Goal: Understand process/instructions: Learn how to perform a task or action

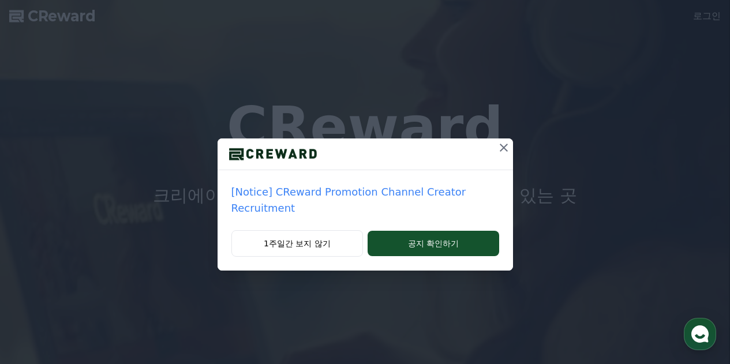
click at [502, 148] on icon at bounding box center [504, 148] width 8 height 8
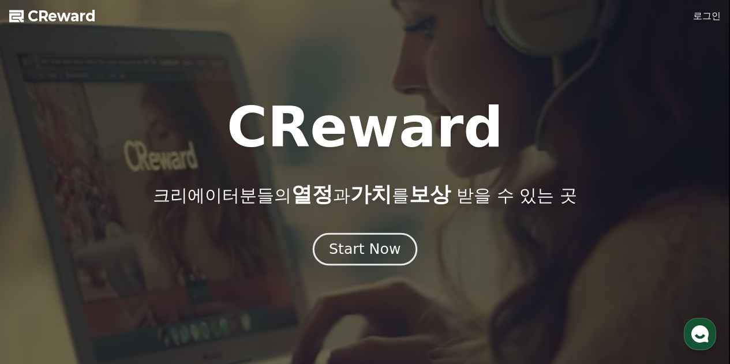
click at [362, 256] on div "Start Now" at bounding box center [365, 249] width 72 height 20
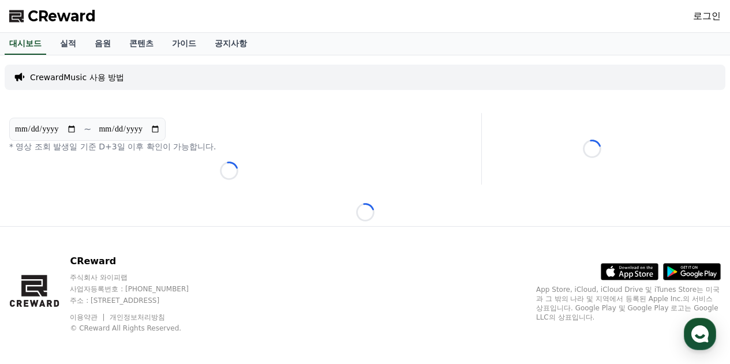
click at [101, 75] on p "CrewardMusic 사용 방법" at bounding box center [77, 78] width 94 height 12
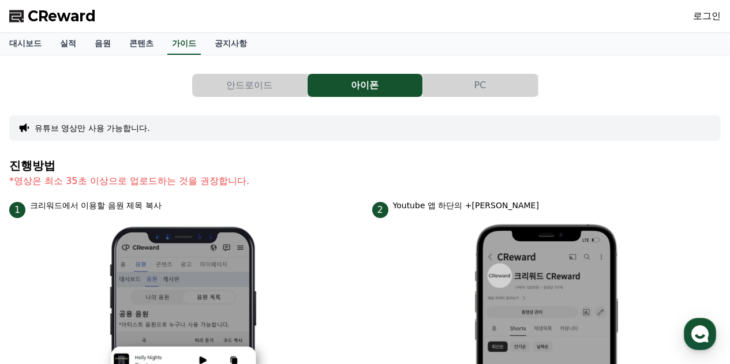
click at [252, 87] on button "안드로이드" at bounding box center [249, 85] width 115 height 23
